Goal: Find specific page/section: Find specific page/section

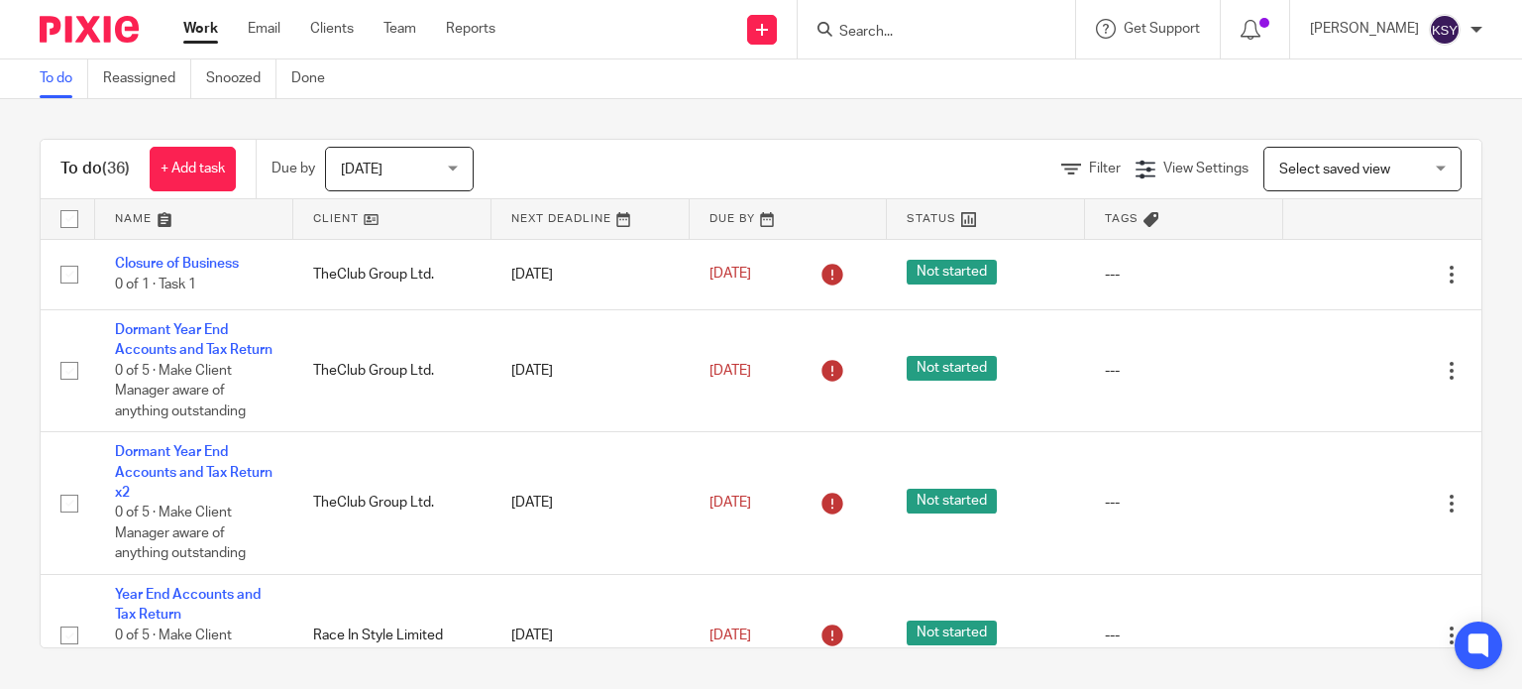
click at [860, 36] on input "Search" at bounding box center [926, 33] width 178 height 18
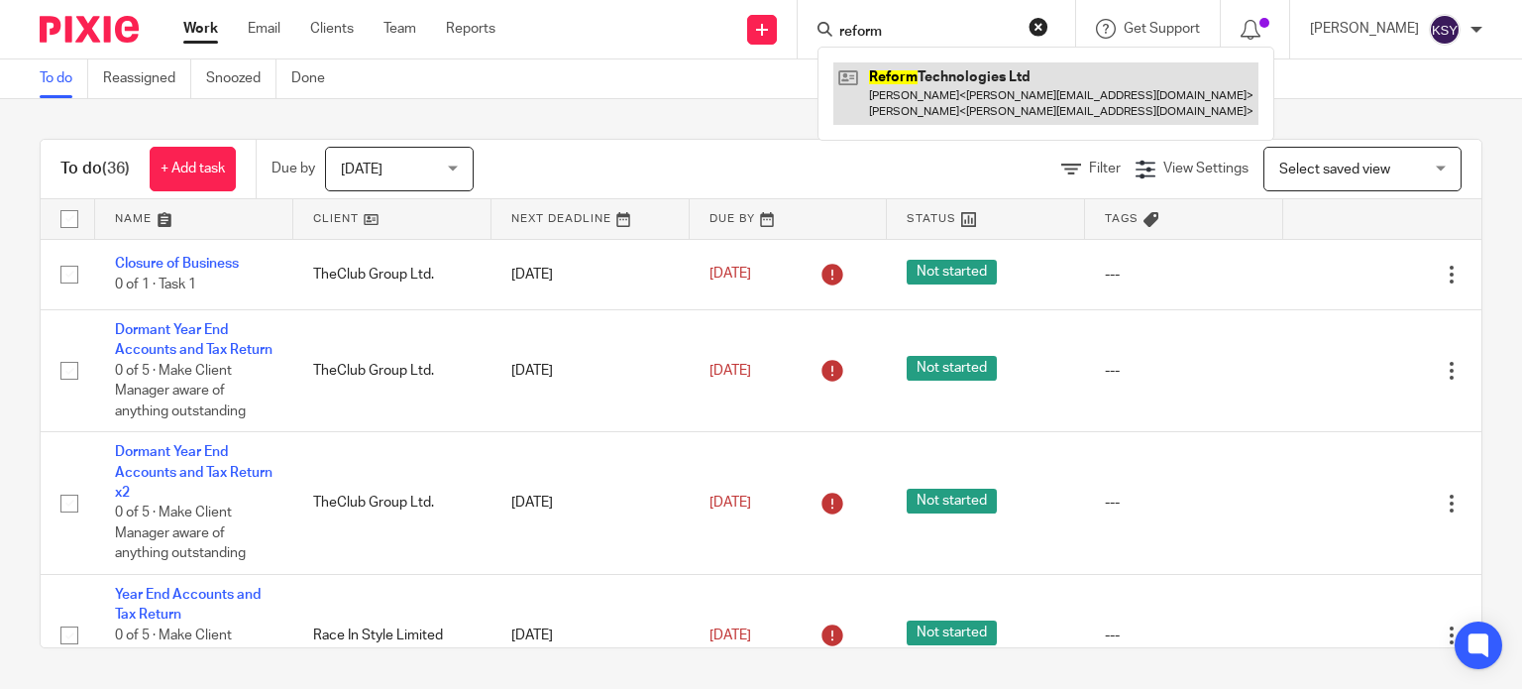
type input "reform"
click at [1012, 110] on link at bounding box center [1045, 92] width 425 height 61
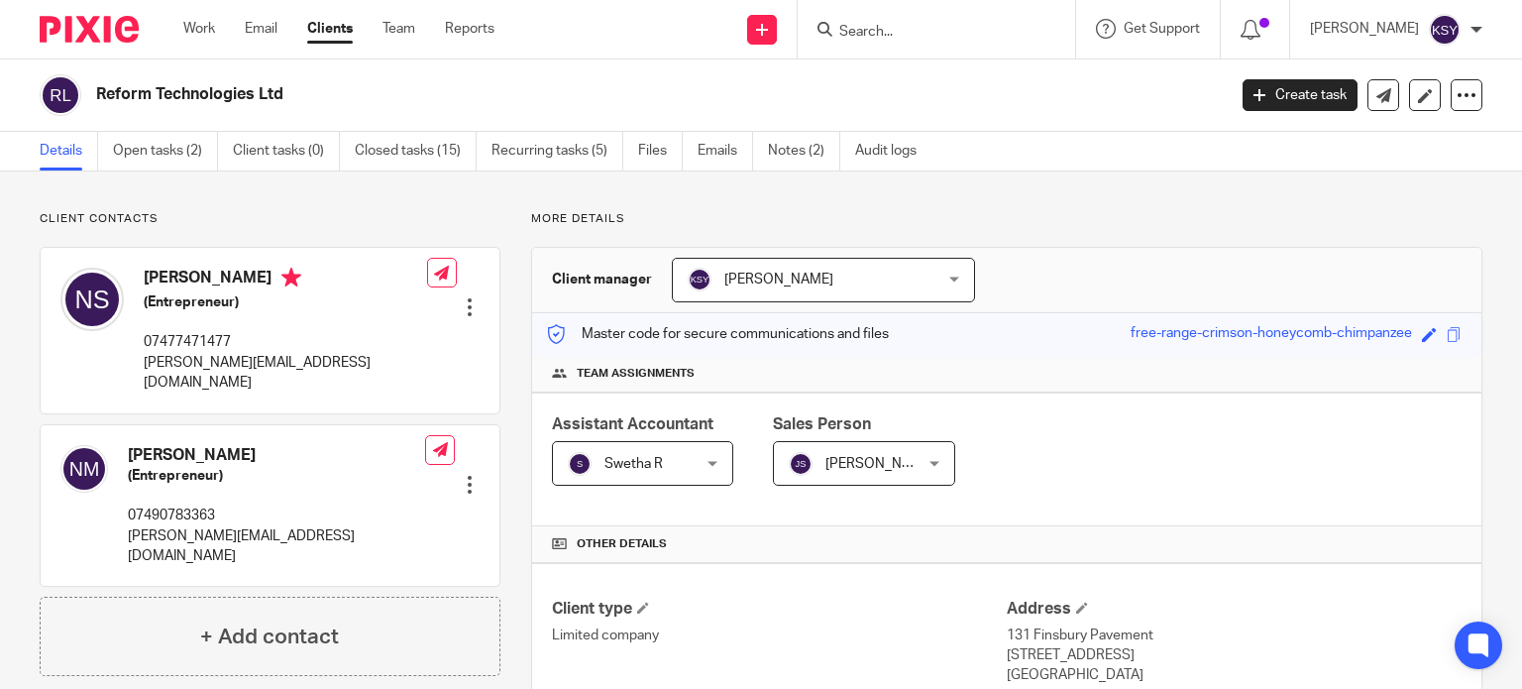
scroll to position [198, 0]
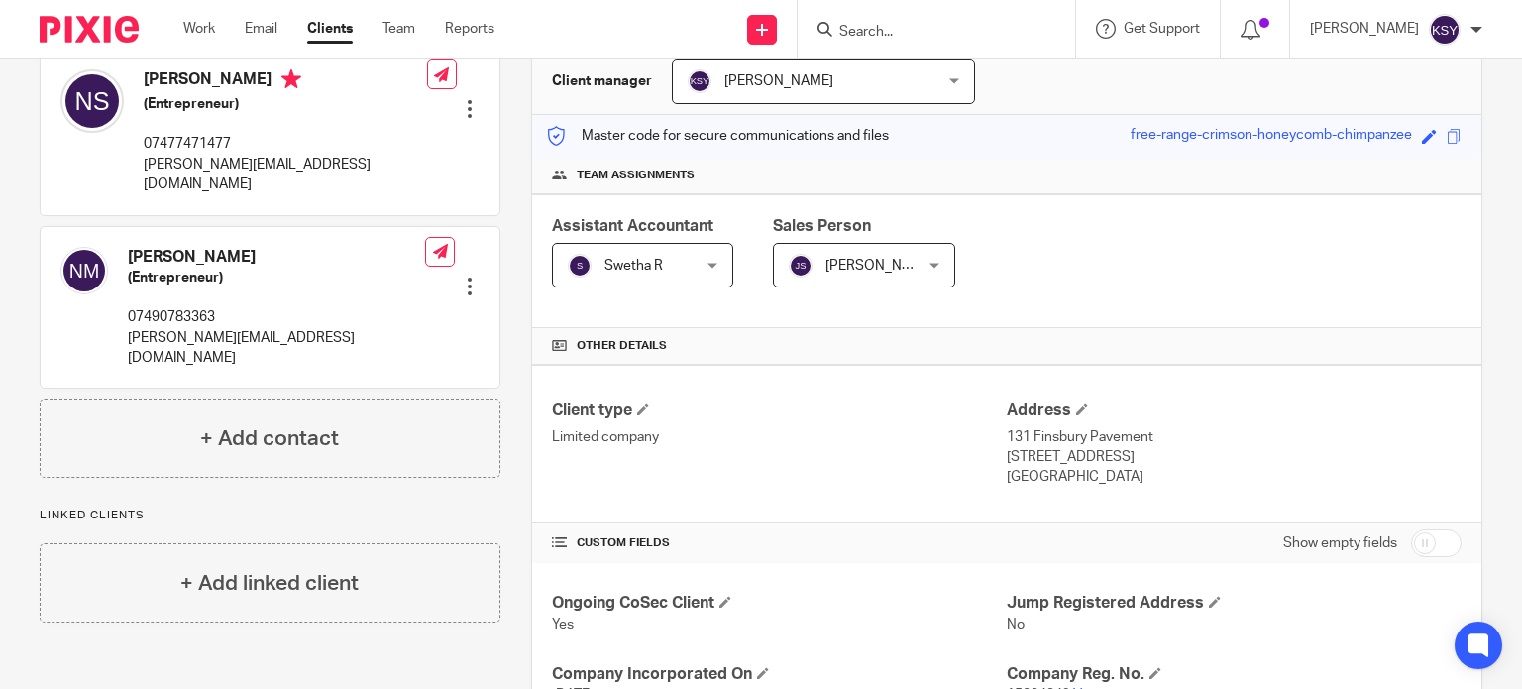
click at [1417, 17] on div "[PERSON_NAME]" at bounding box center [1396, 30] width 172 height 32
click at [1410, 23] on p "[PERSON_NAME]" at bounding box center [1364, 29] width 109 height 20
click at [1124, 24] on span "Get Support" at bounding box center [1162, 29] width 76 height 14
click at [1240, 75] on div "Client manager Kian Sadoughi-Yarand Kian Sadoughi-Yarand Aashish A Abinandhana …" at bounding box center [1006, 82] width 949 height 65
click at [1241, 35] on icon at bounding box center [1251, 30] width 20 height 20
